Goal: Task Accomplishment & Management: Use online tool/utility

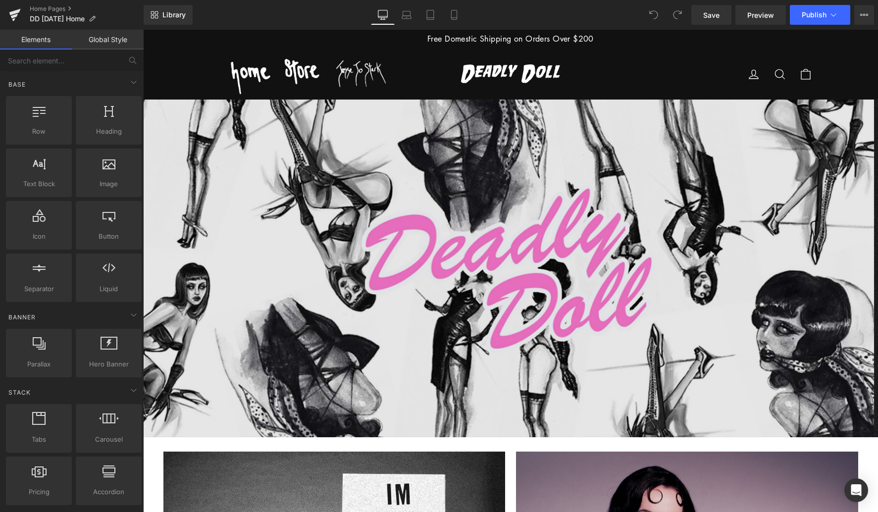
click at [510, 106] on span "Carousel" at bounding box center [508, 107] width 29 height 12
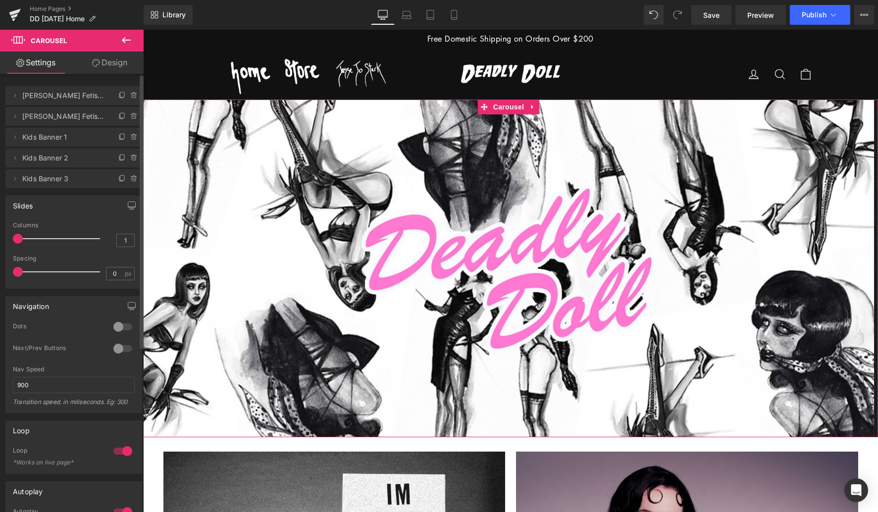
click at [117, 325] on div at bounding box center [123, 327] width 24 height 16
click at [498, 432] on button at bounding box center [499, 430] width 12 height 10
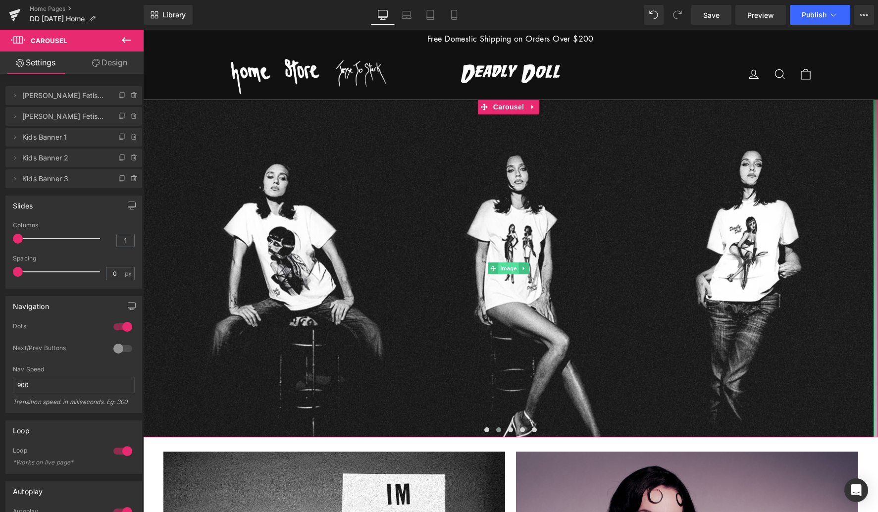
click at [510, 272] on span "Image" at bounding box center [508, 269] width 21 height 12
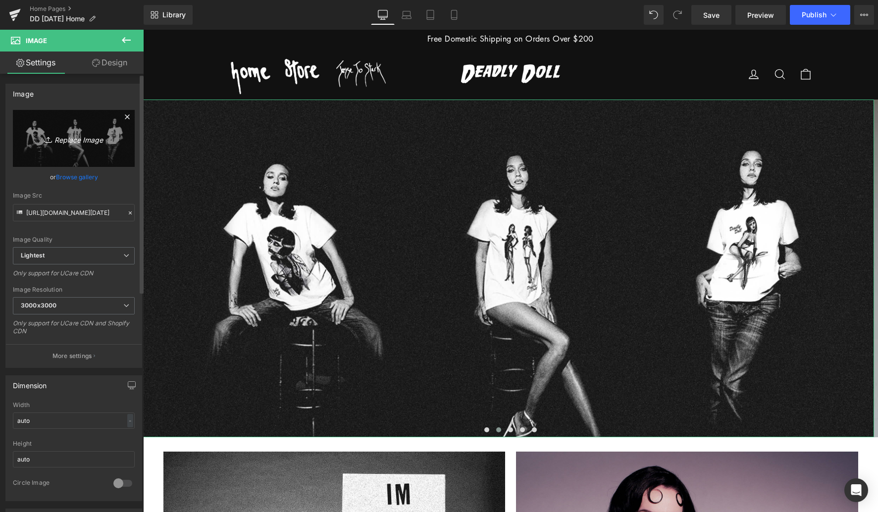
click at [80, 135] on icon "Replace Image" at bounding box center [73, 138] width 79 height 12
type input "C:\fakepath\DD [DATE] Luas Fetish Banner 3.jpg"
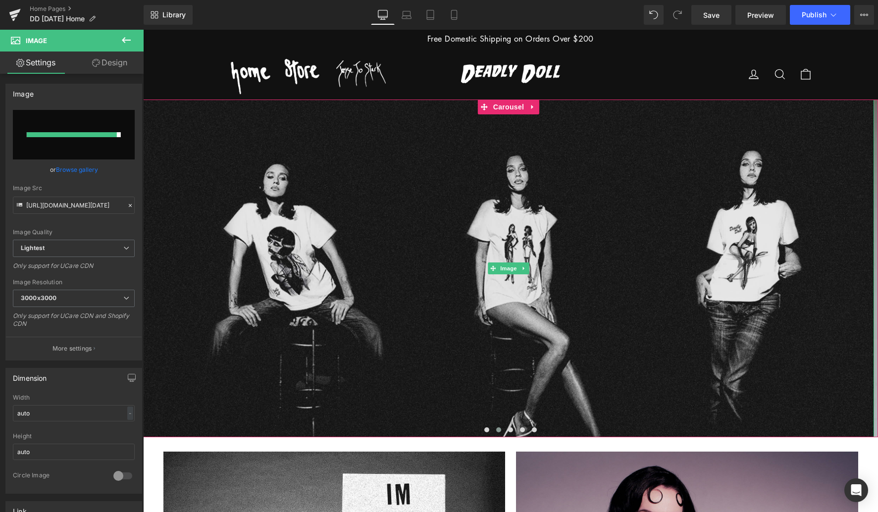
type input "[URL][DOMAIN_NAME][DATE]"
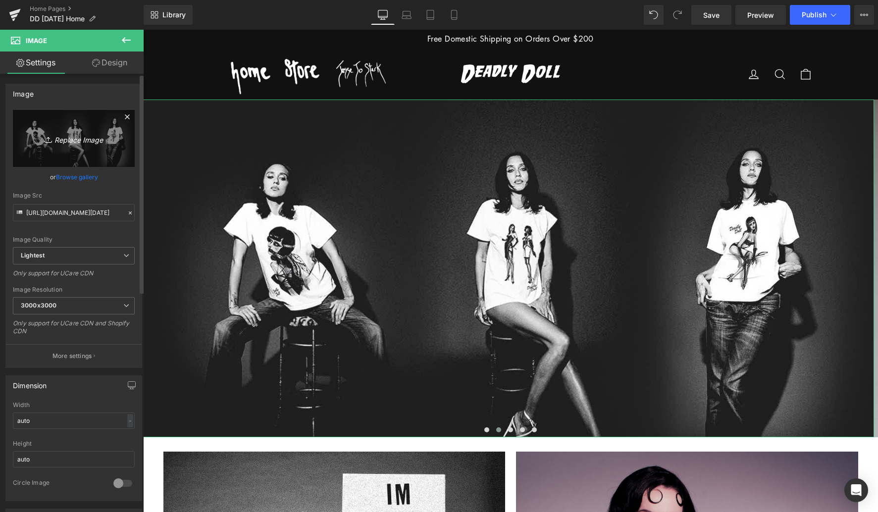
click at [82, 135] on icon "Replace Image" at bounding box center [73, 138] width 79 height 12
type input "C:\fakepath\DD [DATE] Luas Fetish Banner 3.jpg"
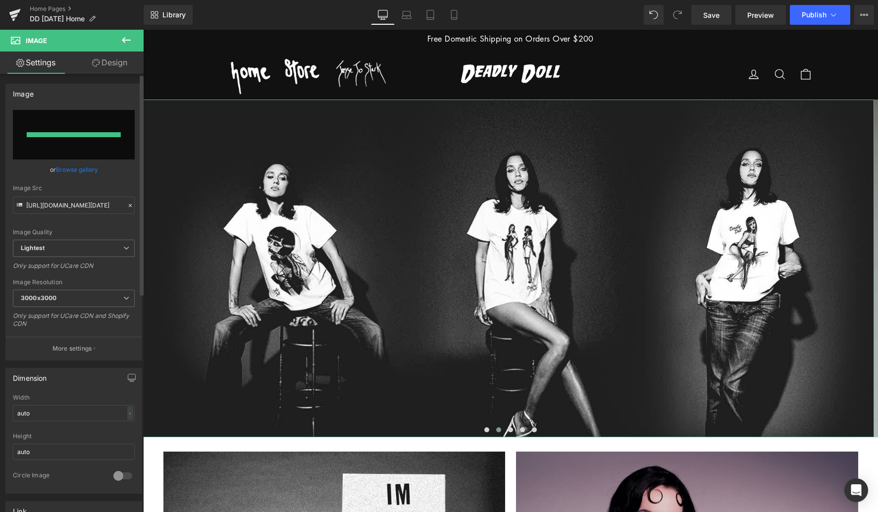
type input "[URL][DOMAIN_NAME][DATE]"
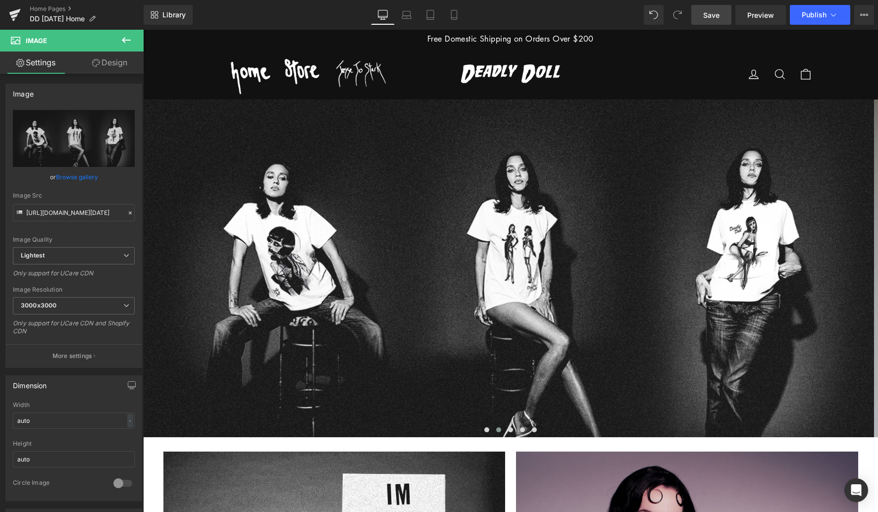
click at [712, 17] on span "Save" at bounding box center [711, 15] width 16 height 10
